Goal: Task Accomplishment & Management: Use online tool/utility

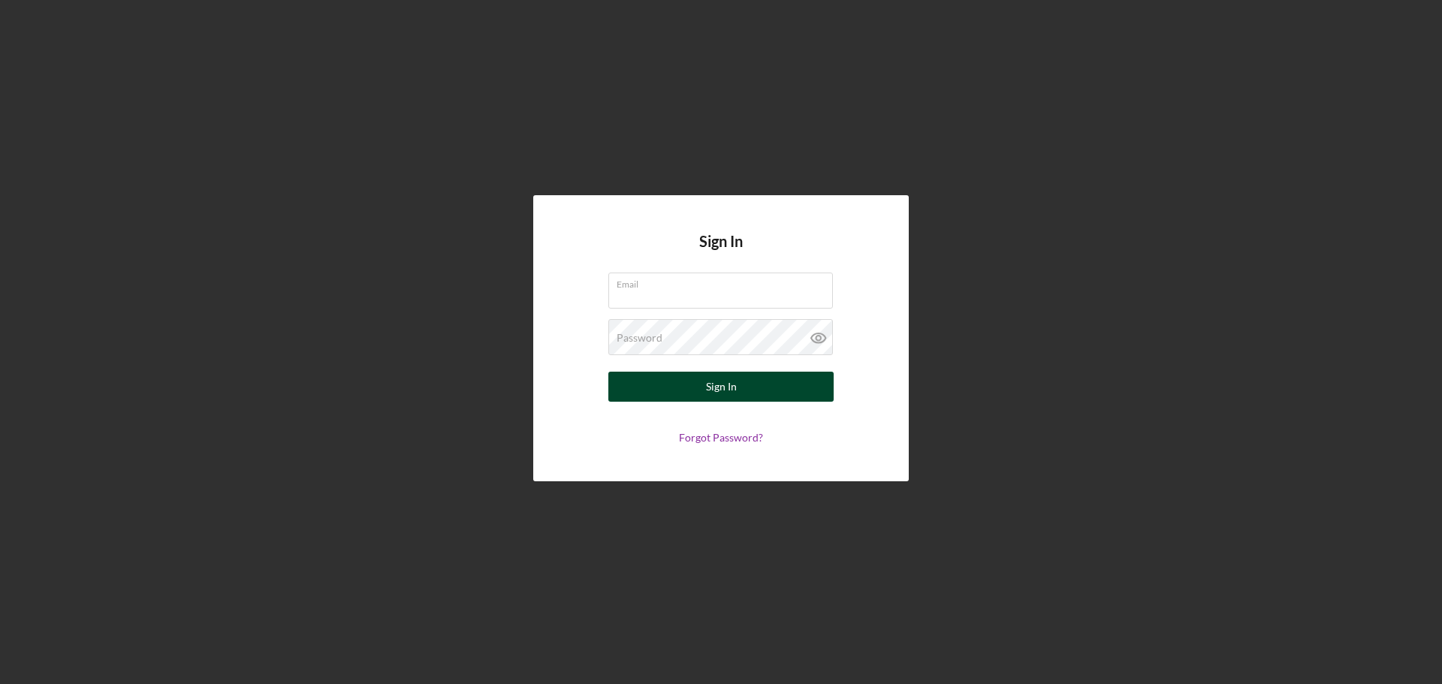
type input "[EMAIL_ADDRESS][DOMAIN_NAME]"
click at [747, 394] on button "Sign In" at bounding box center [720, 387] width 225 height 30
